Goal: Book appointment/travel/reservation

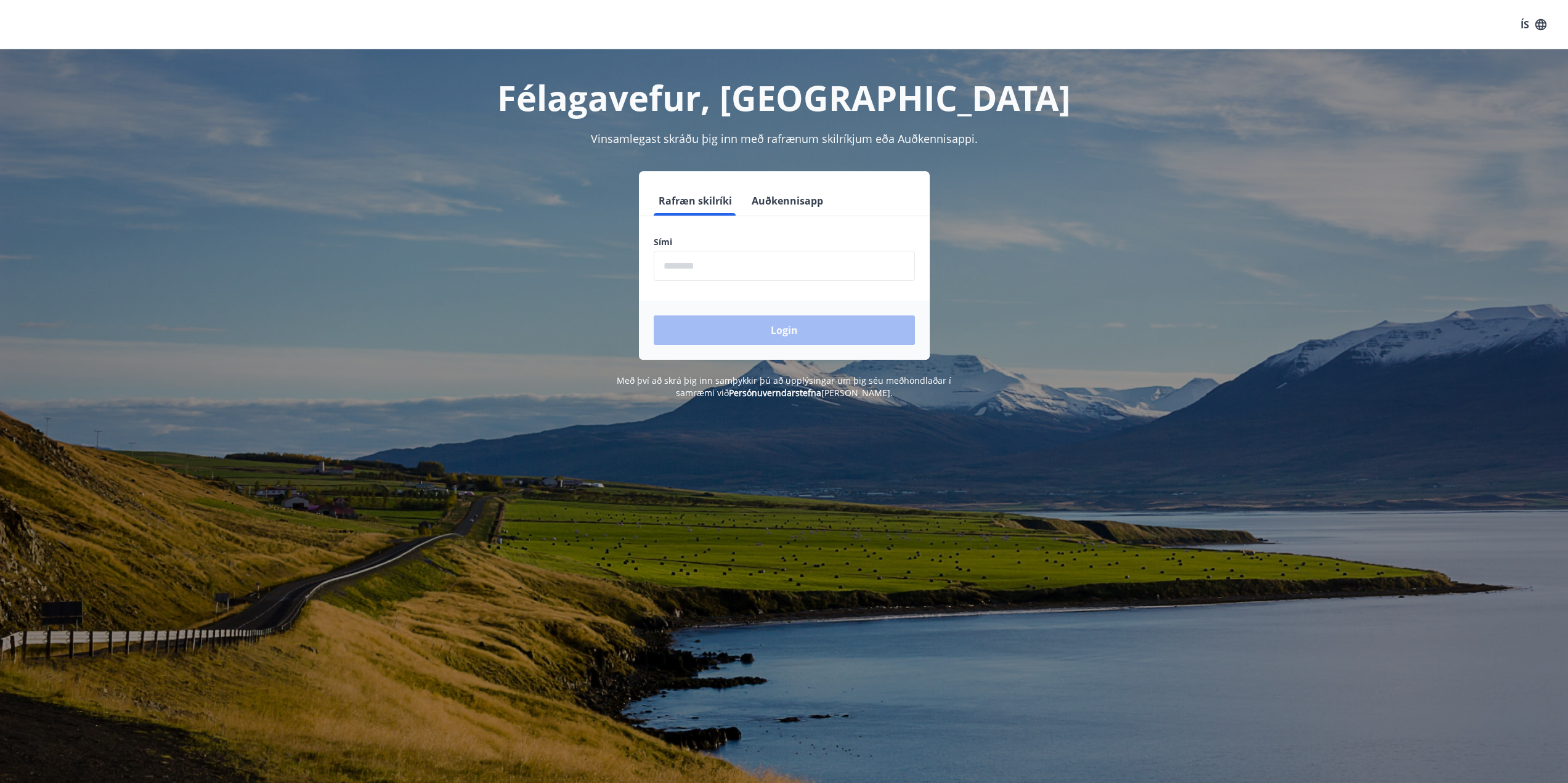
click at [778, 262] on input "phone" at bounding box center [784, 266] width 261 height 31
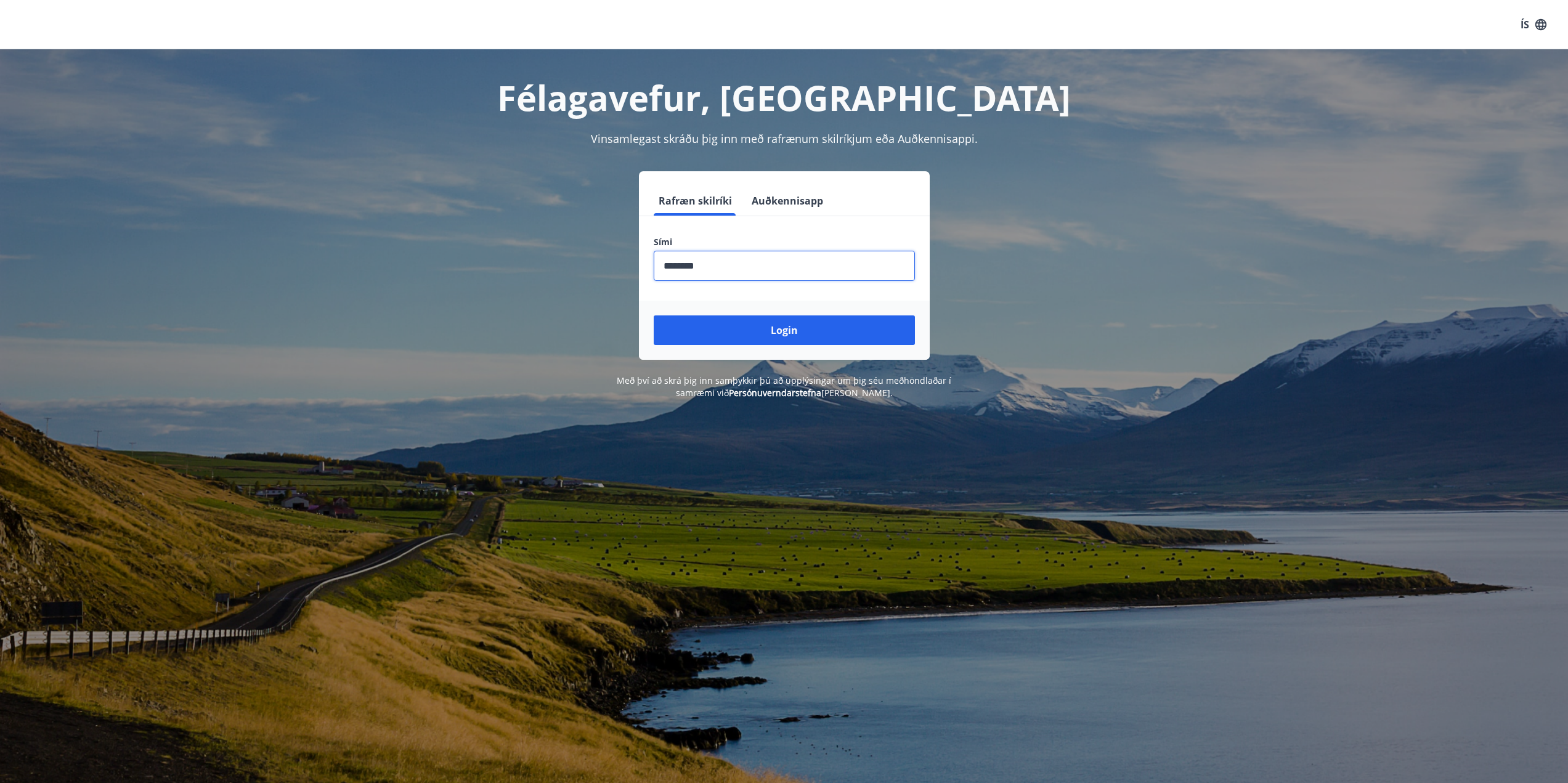
type input "********"
click at [654, 315] on button "Login" at bounding box center [784, 330] width 261 height 30
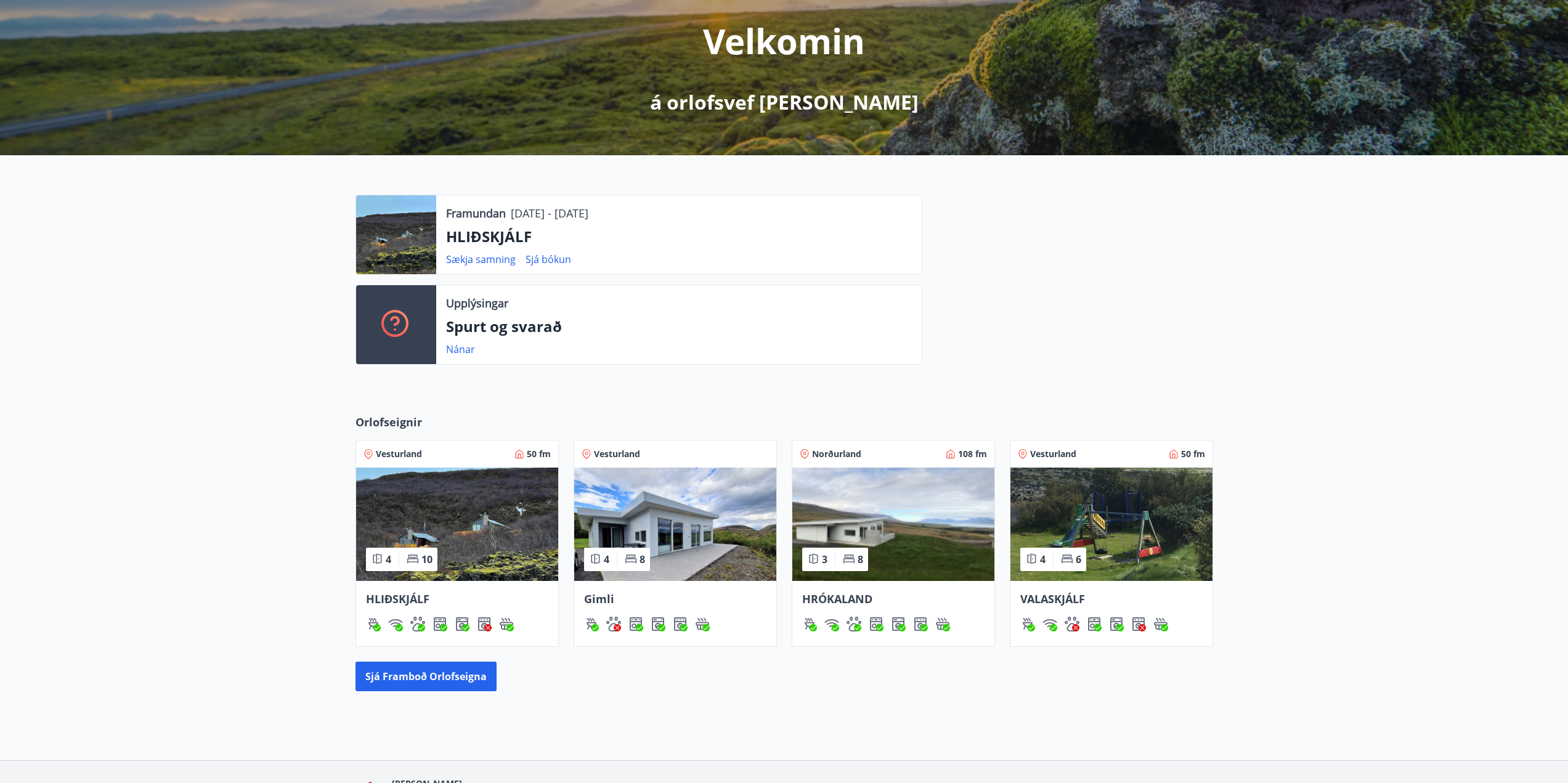
scroll to position [232, 0]
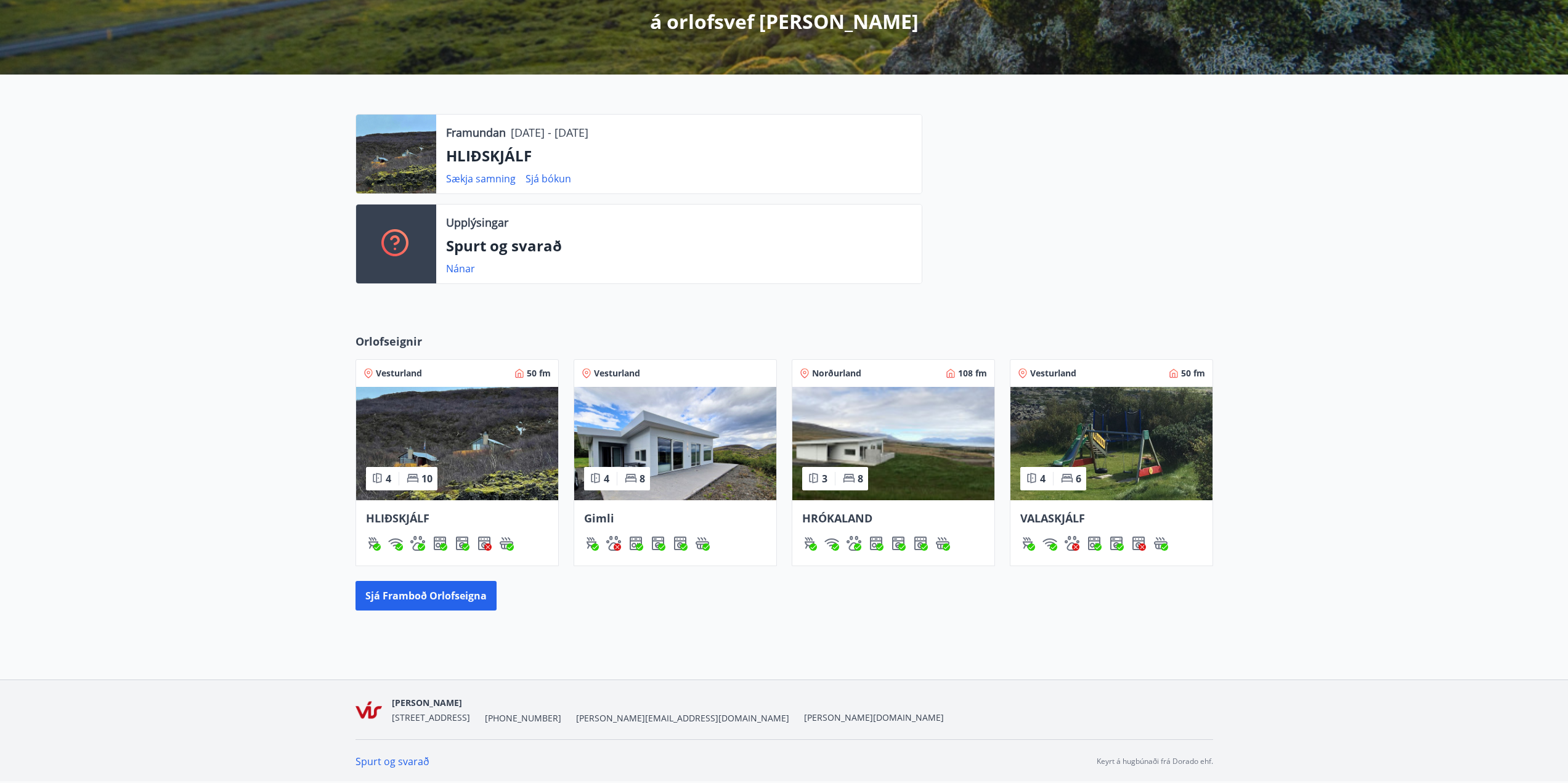
click at [698, 447] on img at bounding box center [675, 443] width 202 height 113
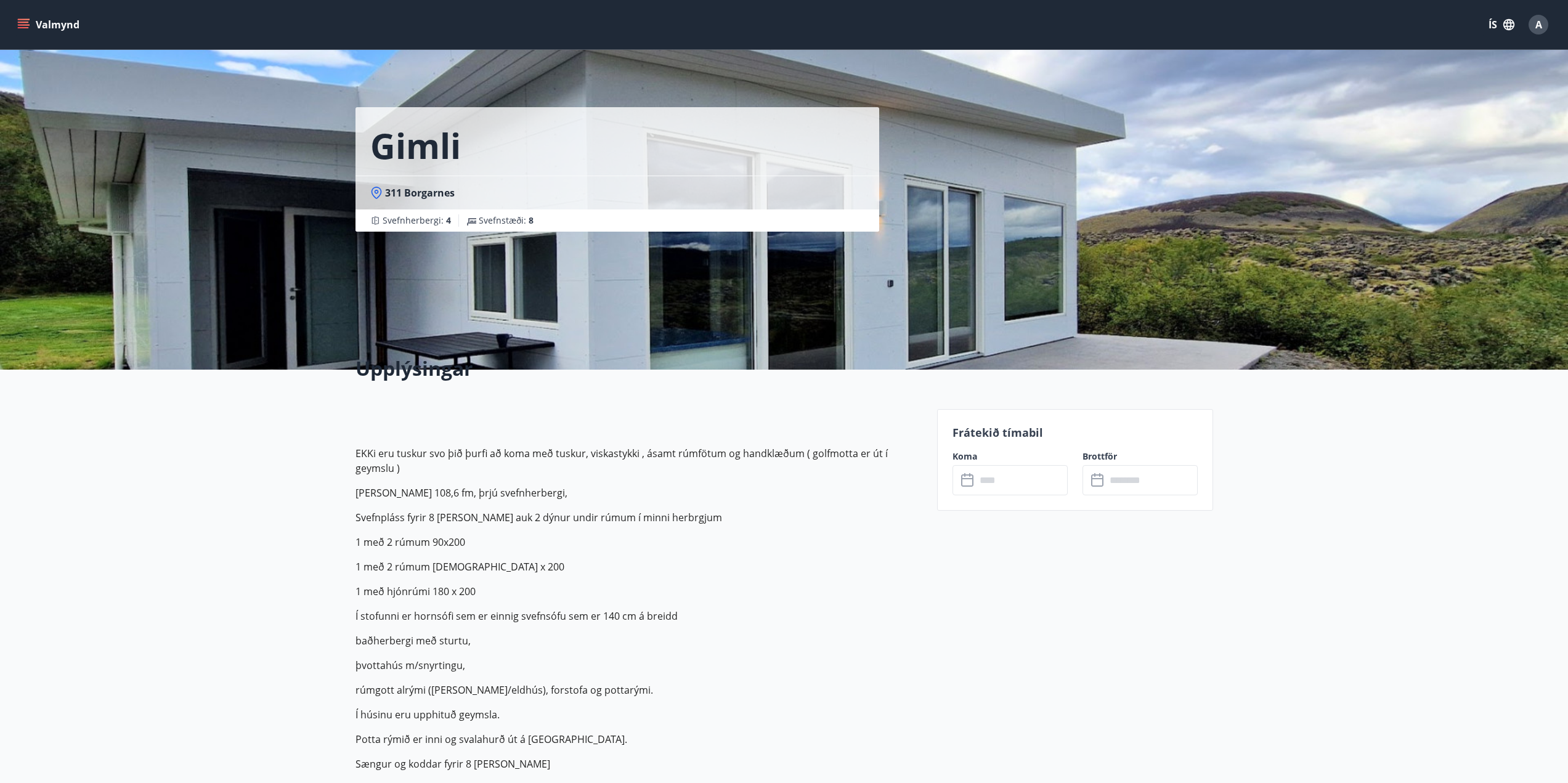
click at [1021, 480] on input "text" at bounding box center [1021, 480] width 92 height 31
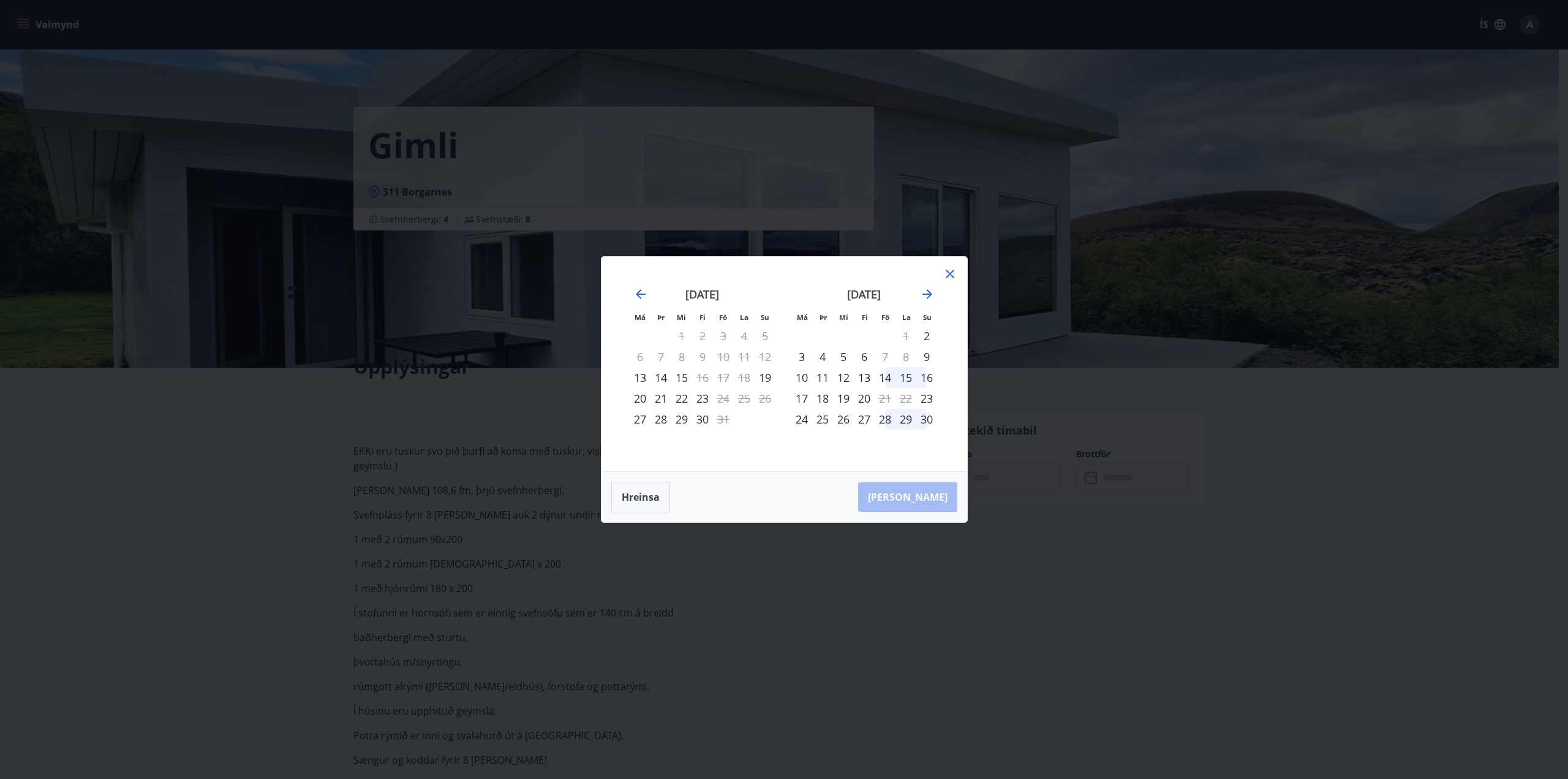
click at [954, 279] on icon at bounding box center [950, 273] width 15 height 15
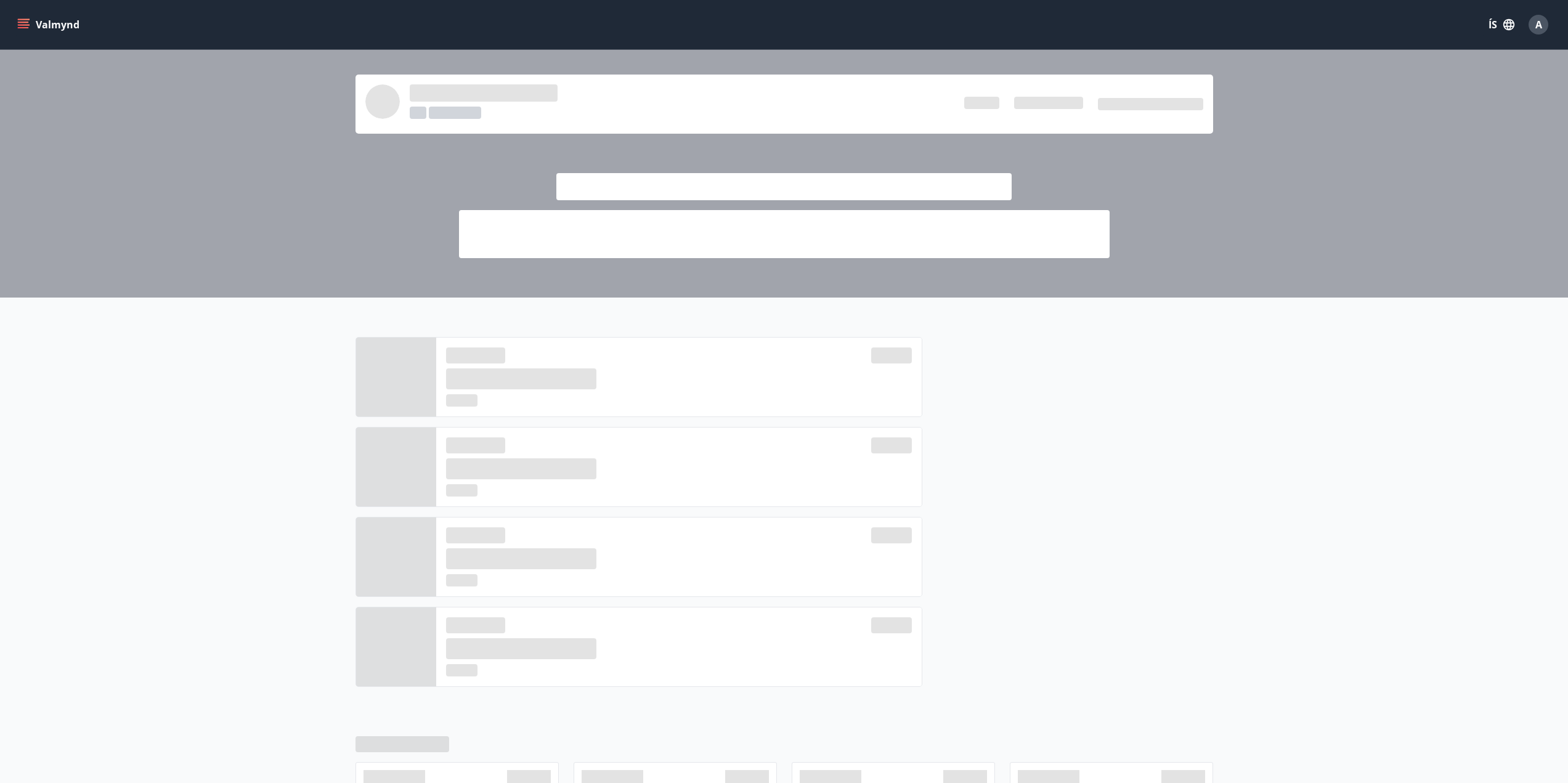
scroll to position [232, 0]
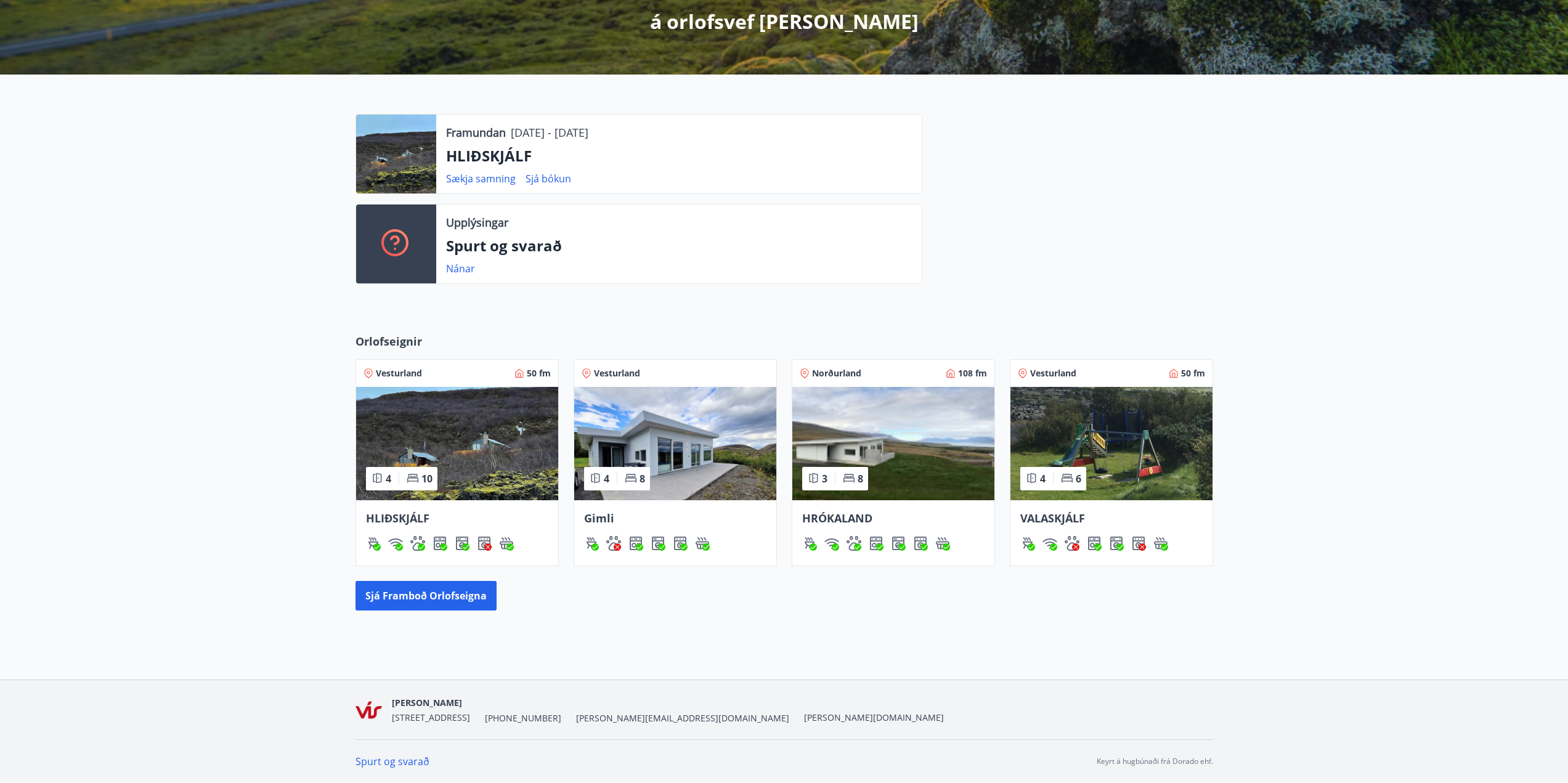
click at [458, 450] on img at bounding box center [457, 443] width 202 height 113
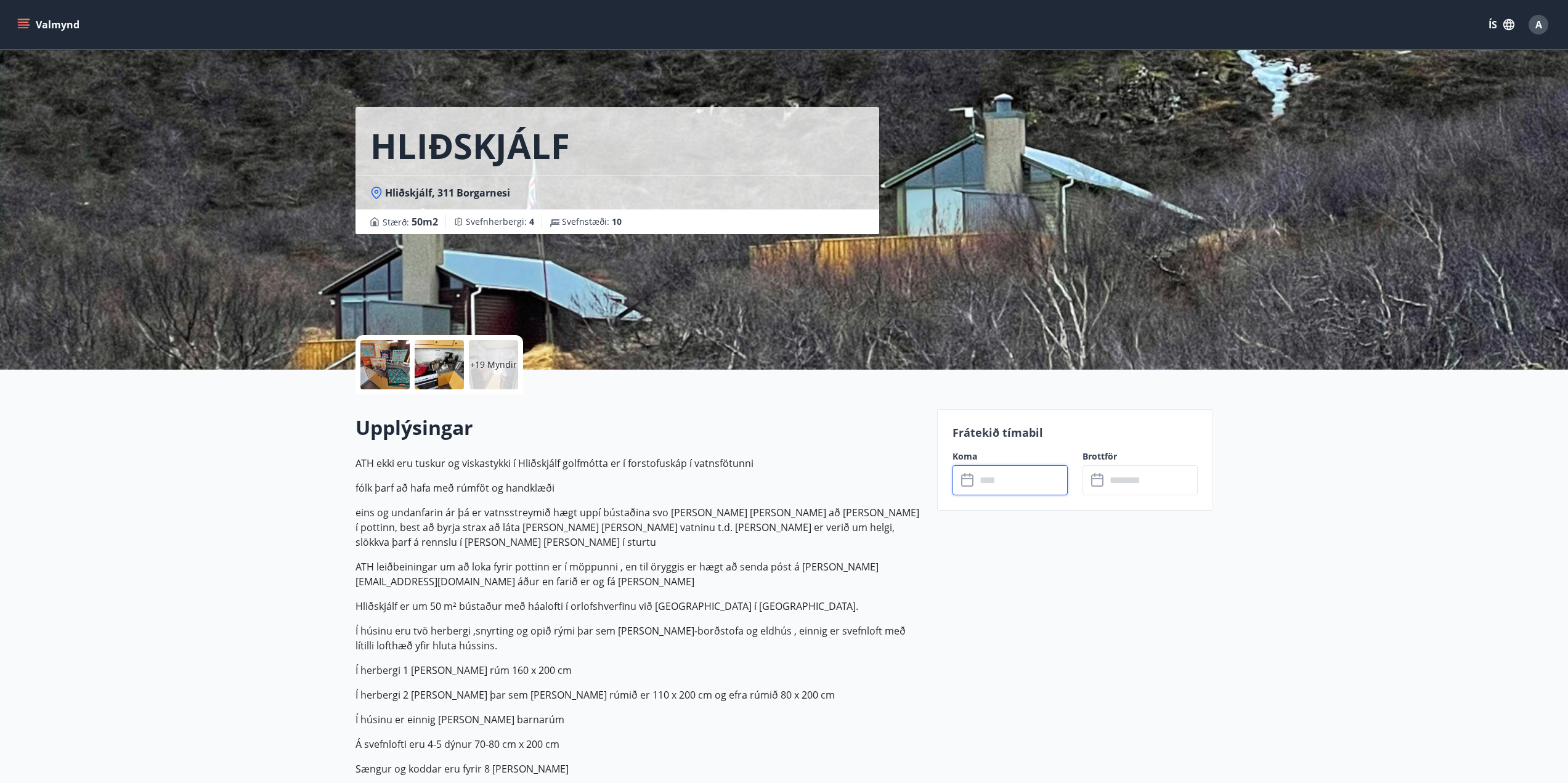
click at [987, 479] on input "text" at bounding box center [1021, 480] width 92 height 31
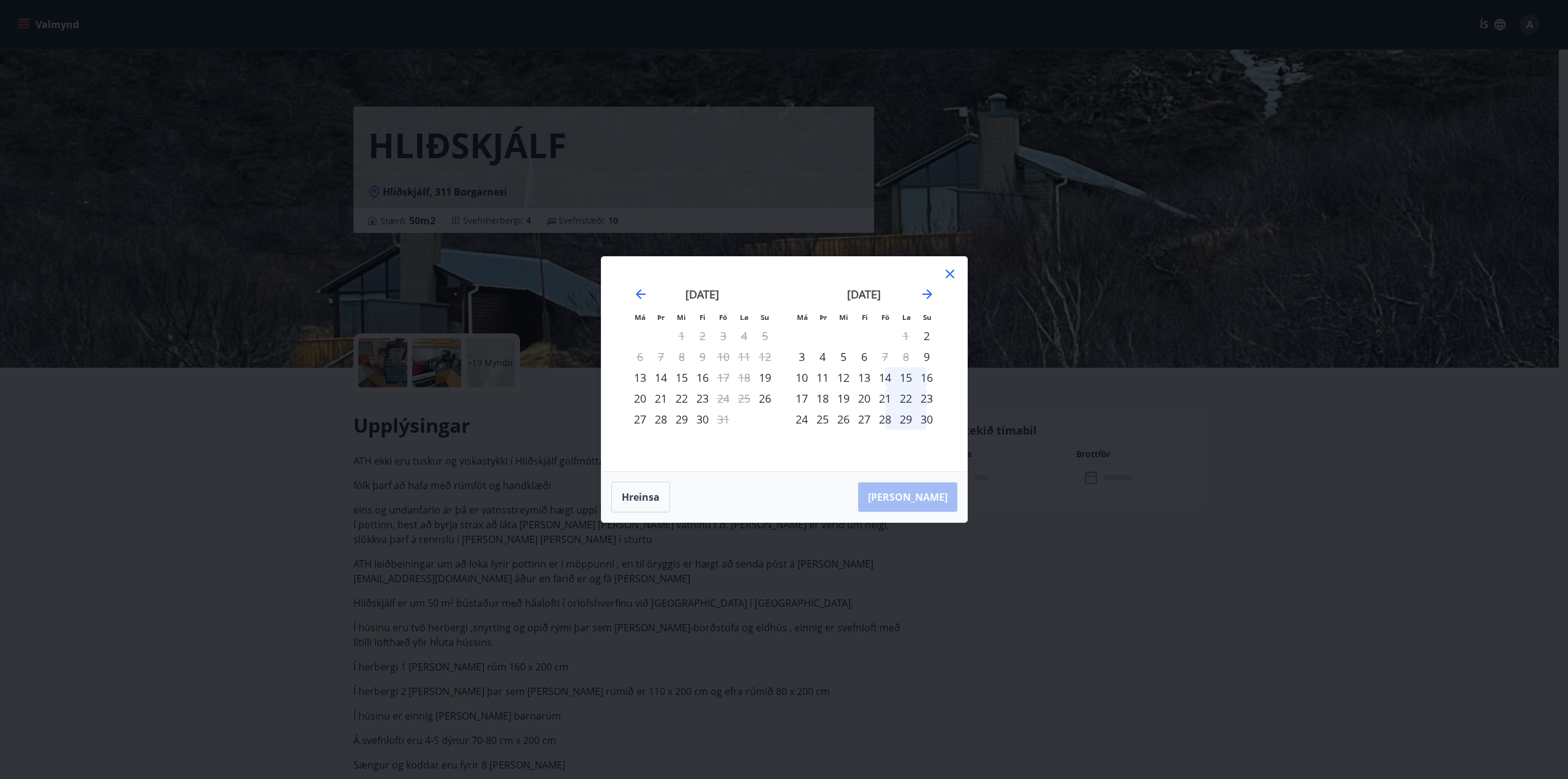
click at [950, 272] on icon at bounding box center [950, 273] width 15 height 15
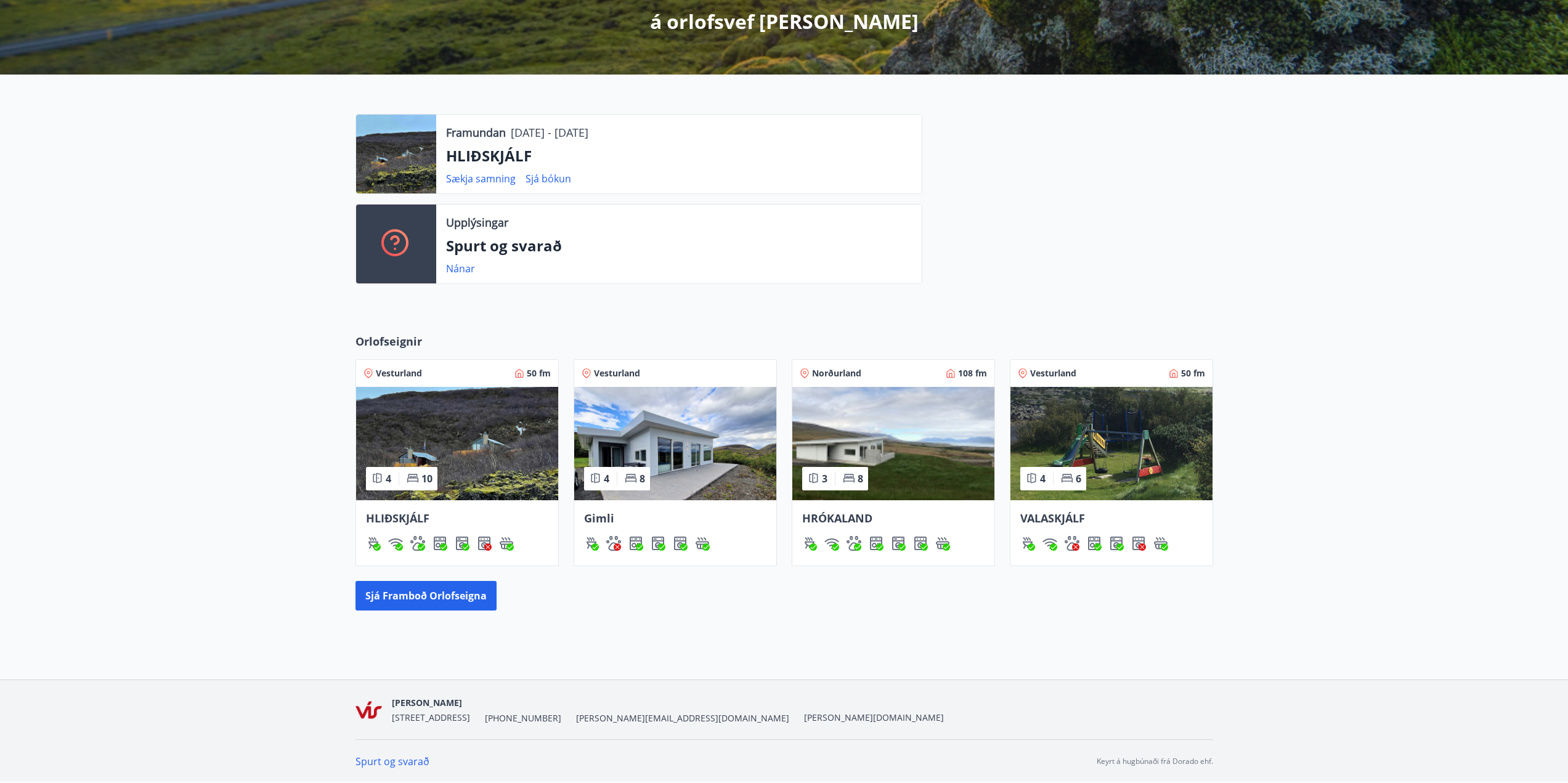
click at [1101, 458] on img at bounding box center [1111, 443] width 202 height 113
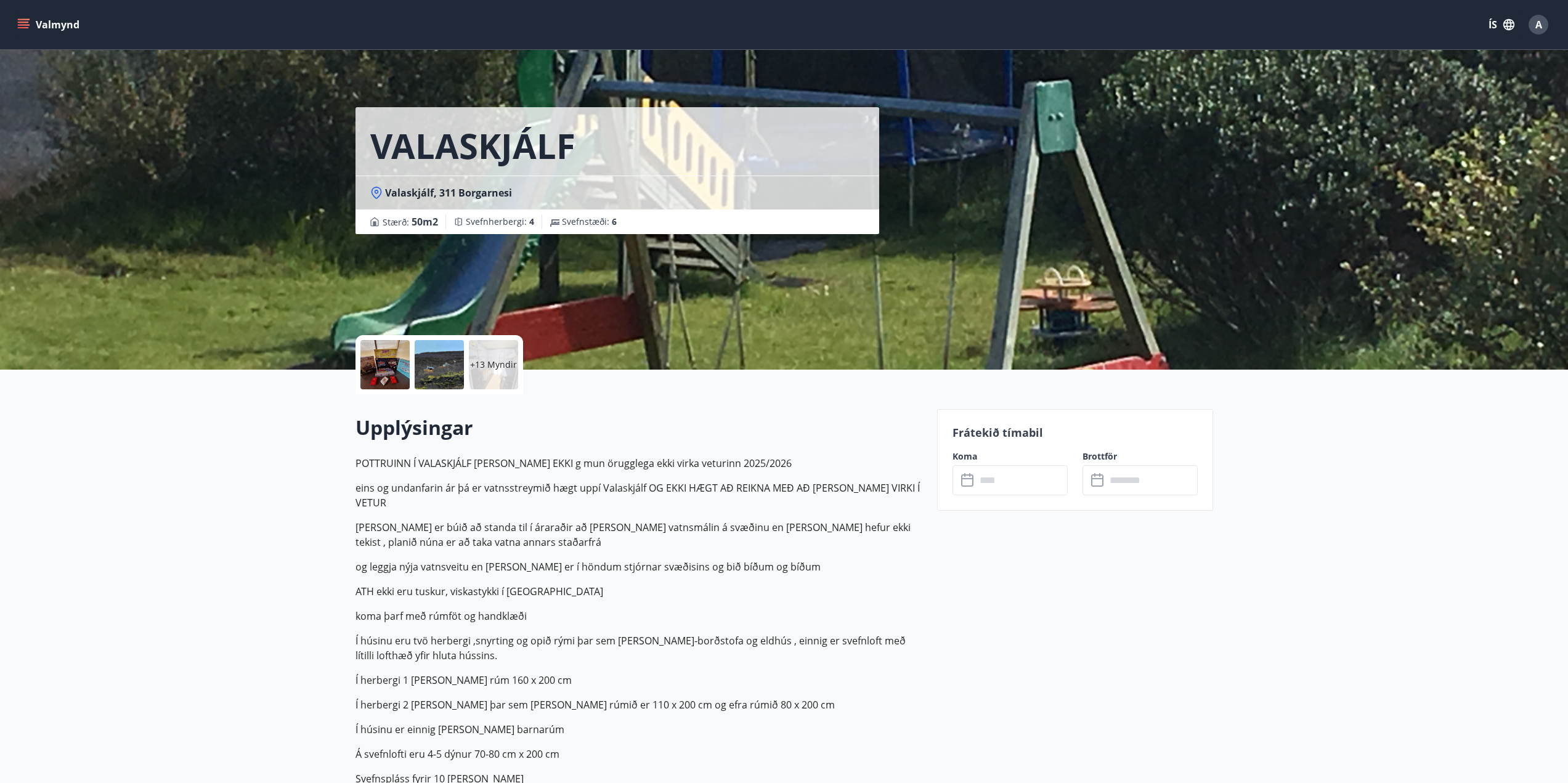
click at [992, 476] on input "text" at bounding box center [1021, 480] width 92 height 31
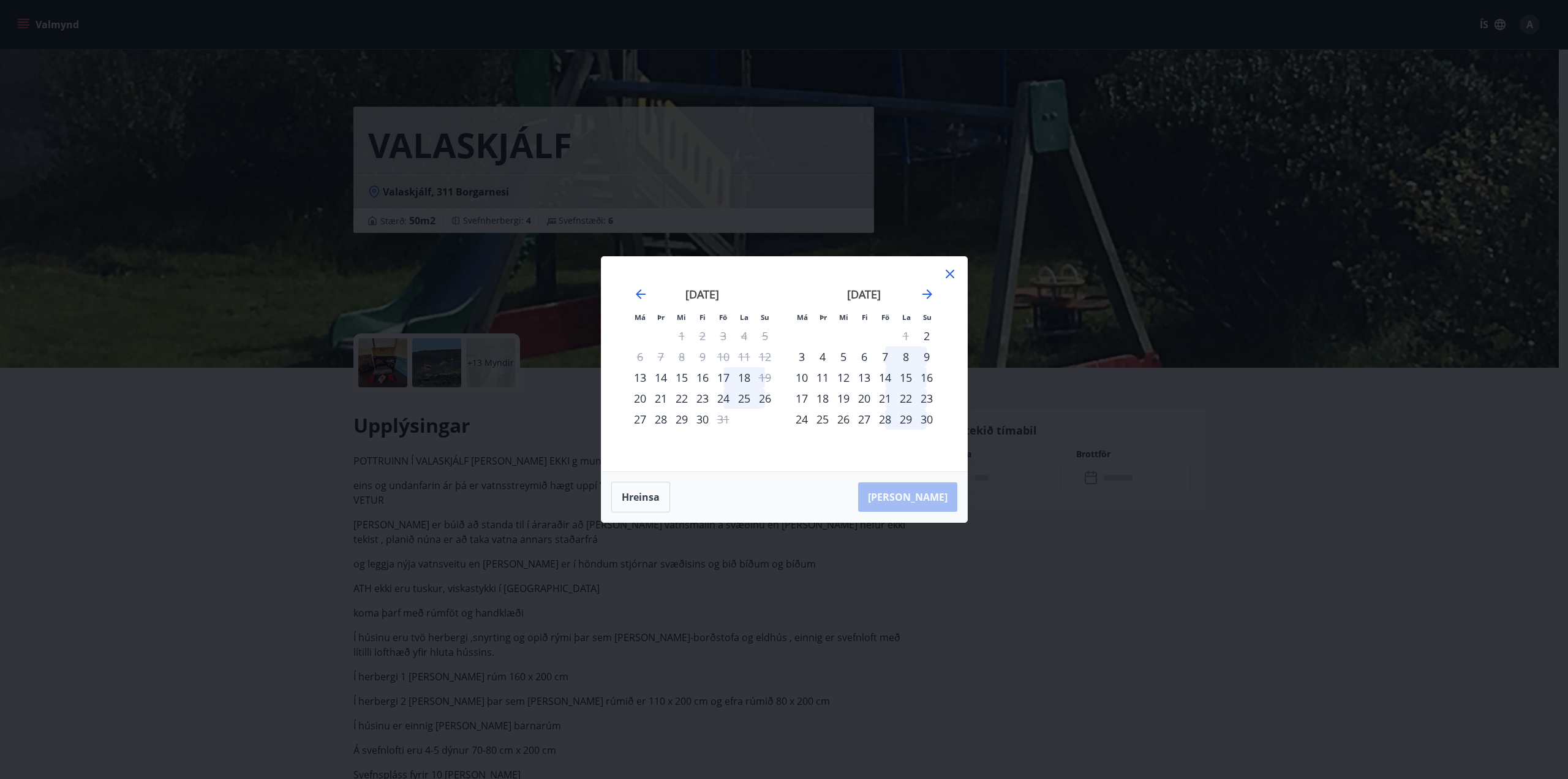
click at [953, 271] on icon at bounding box center [950, 273] width 15 height 15
